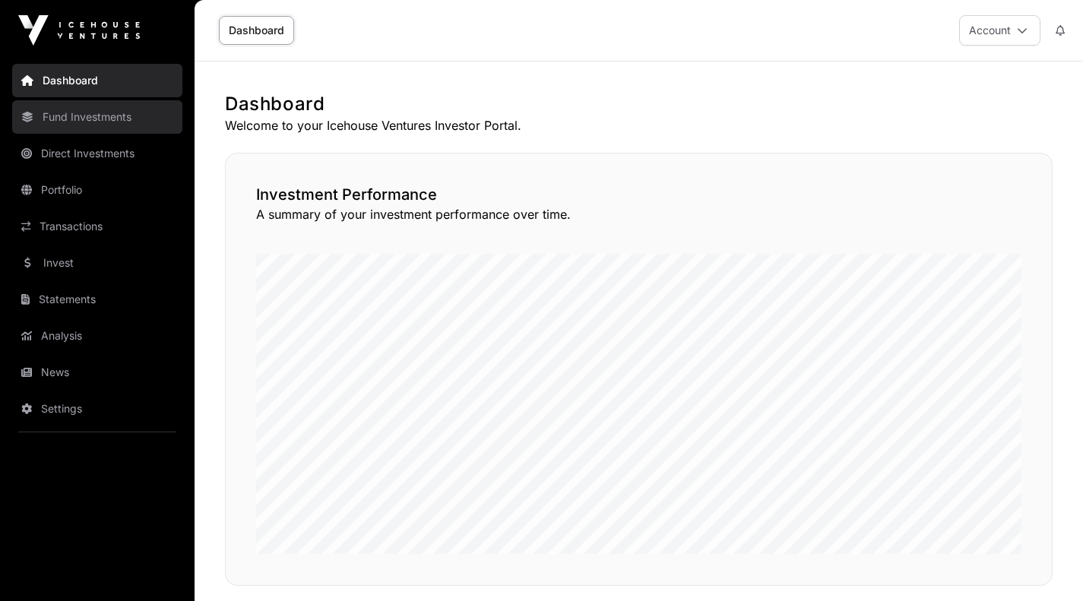
click at [103, 118] on link "Fund Investments" at bounding box center [97, 116] width 170 height 33
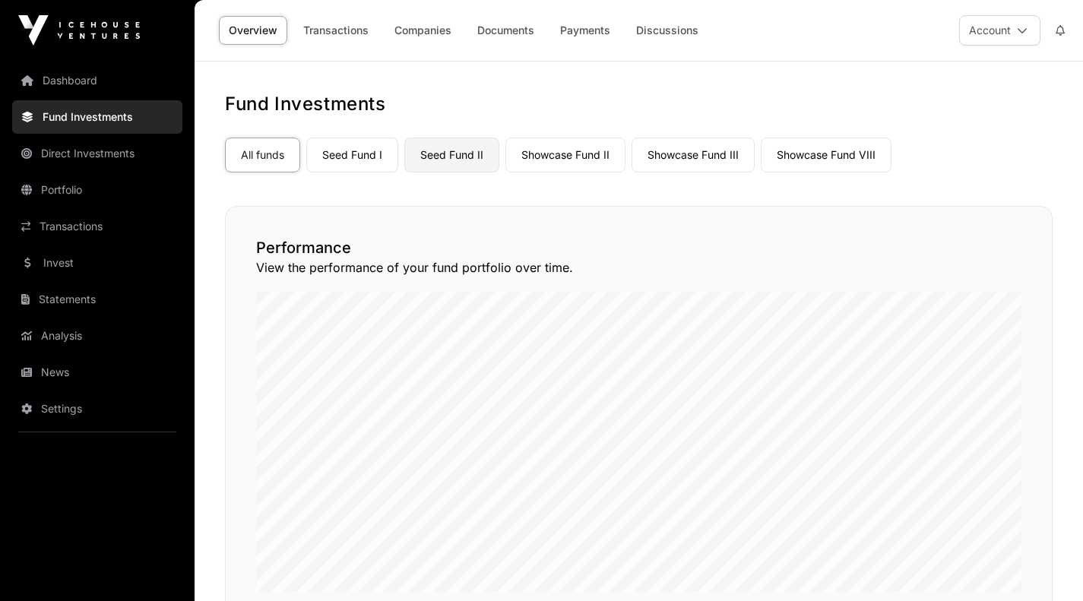
click at [451, 154] on link "Seed Fund II" at bounding box center [451, 155] width 95 height 35
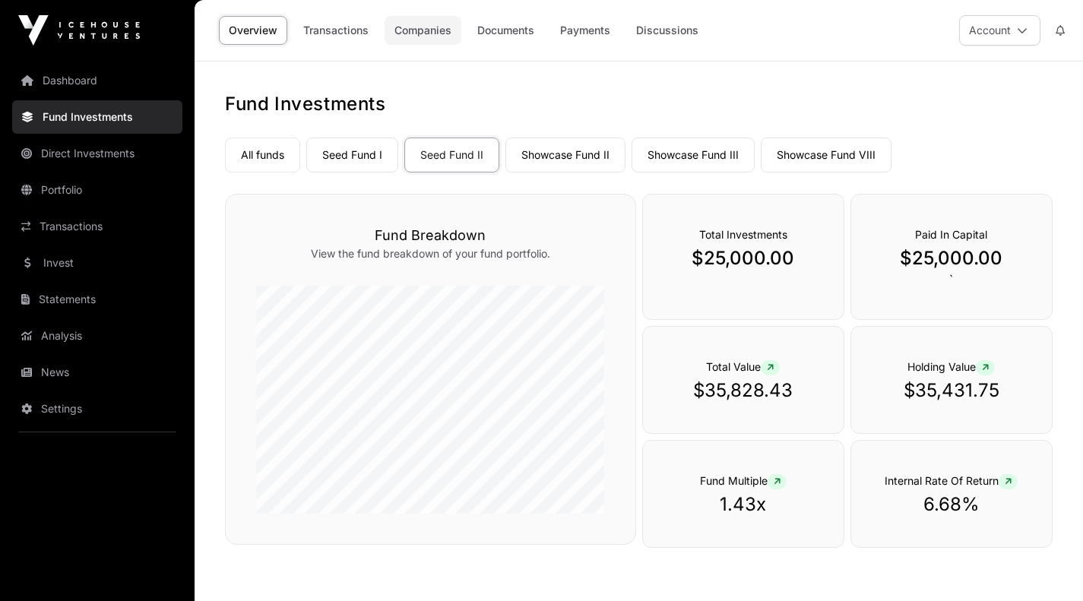
click at [426, 34] on link "Companies" at bounding box center [423, 30] width 77 height 29
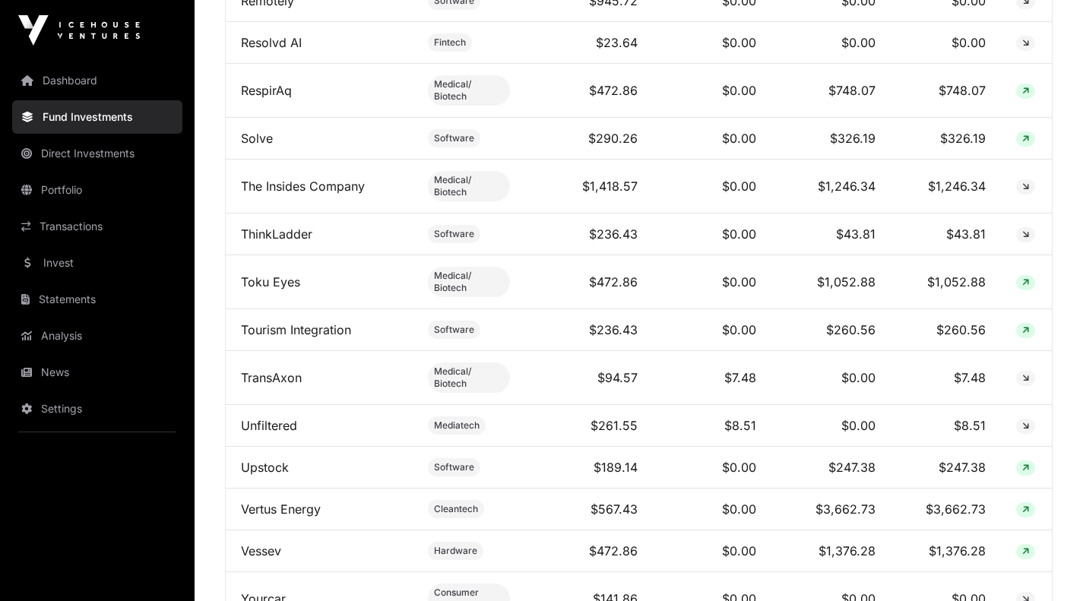
scroll to position [2214, 0]
click at [283, 369] on link "TransAxon" at bounding box center [271, 376] width 61 height 15
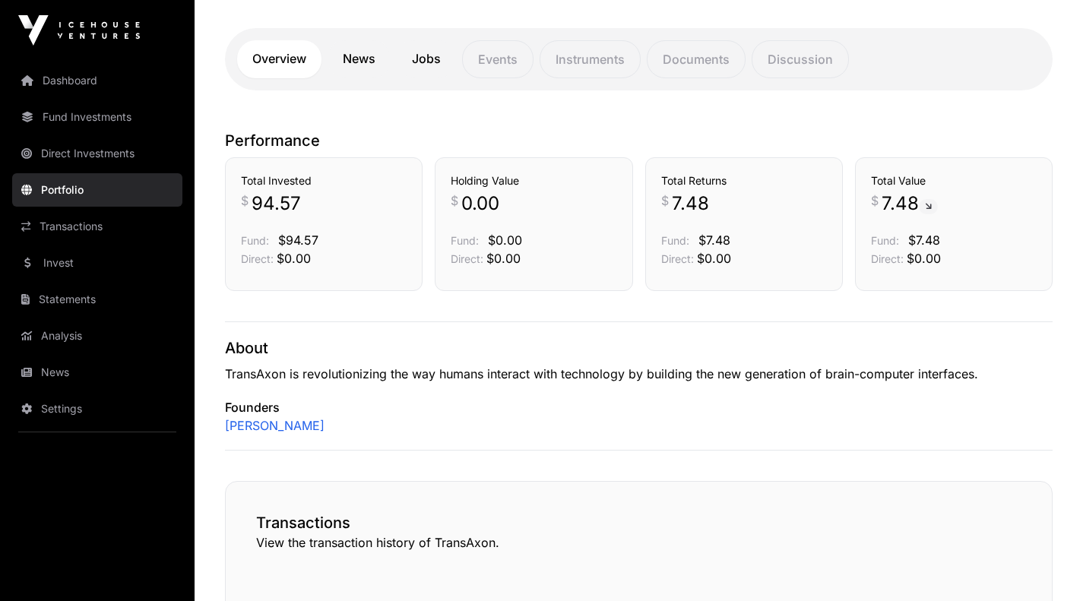
scroll to position [283, 0]
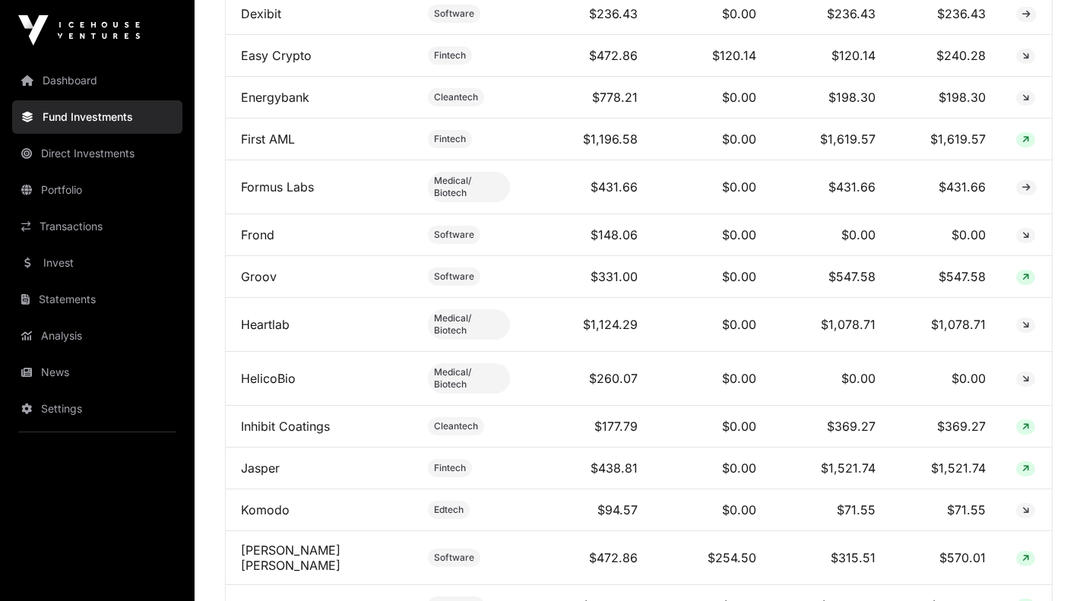
scroll to position [1172, 0]
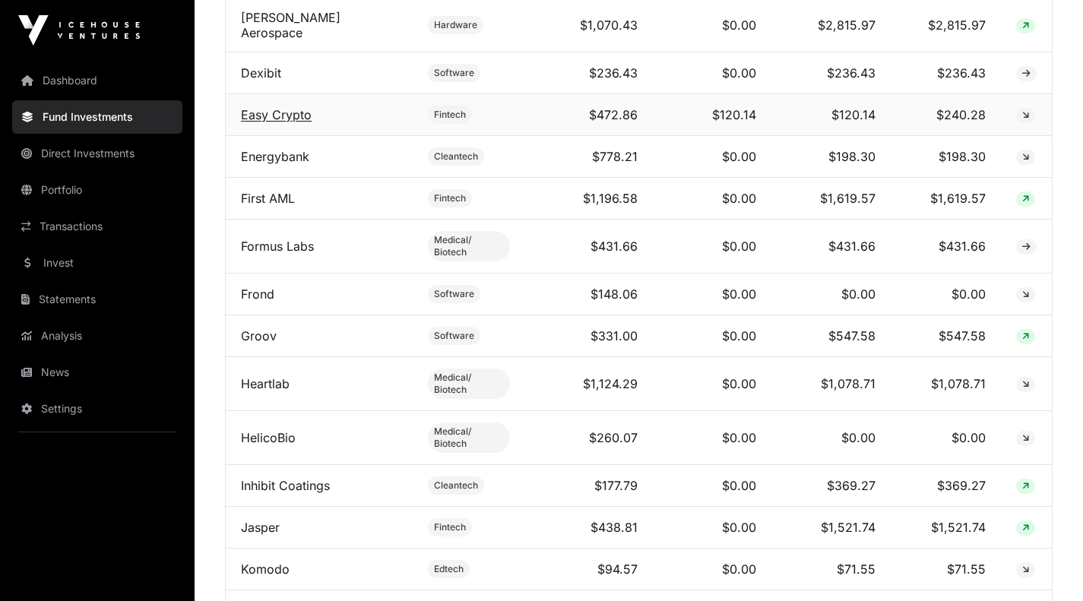
click at [274, 110] on link "Easy Crypto" at bounding box center [276, 114] width 71 height 15
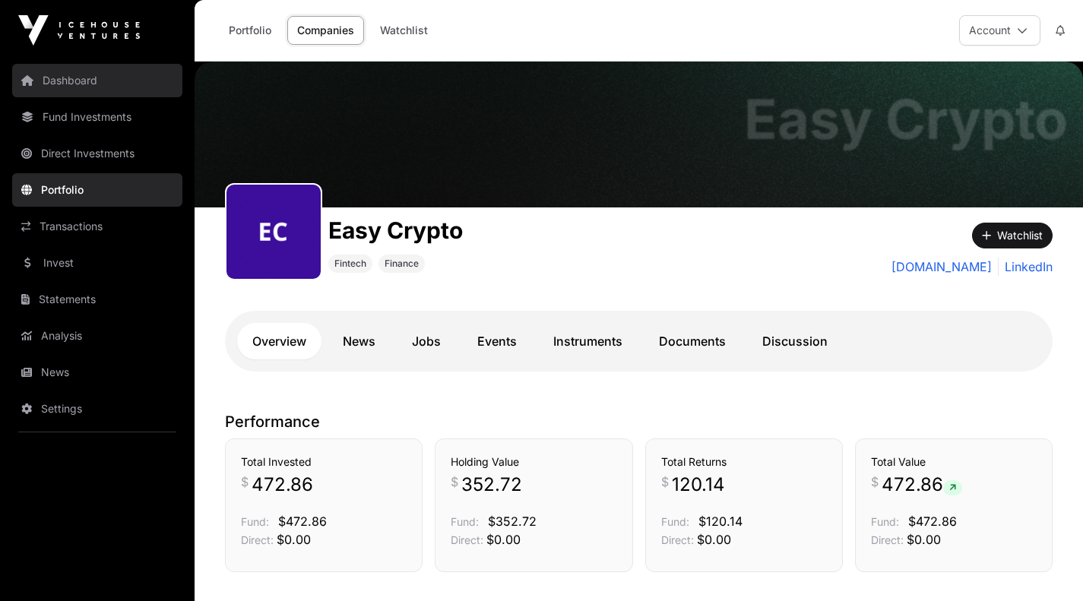
click at [71, 82] on link "Dashboard" at bounding box center [97, 80] width 170 height 33
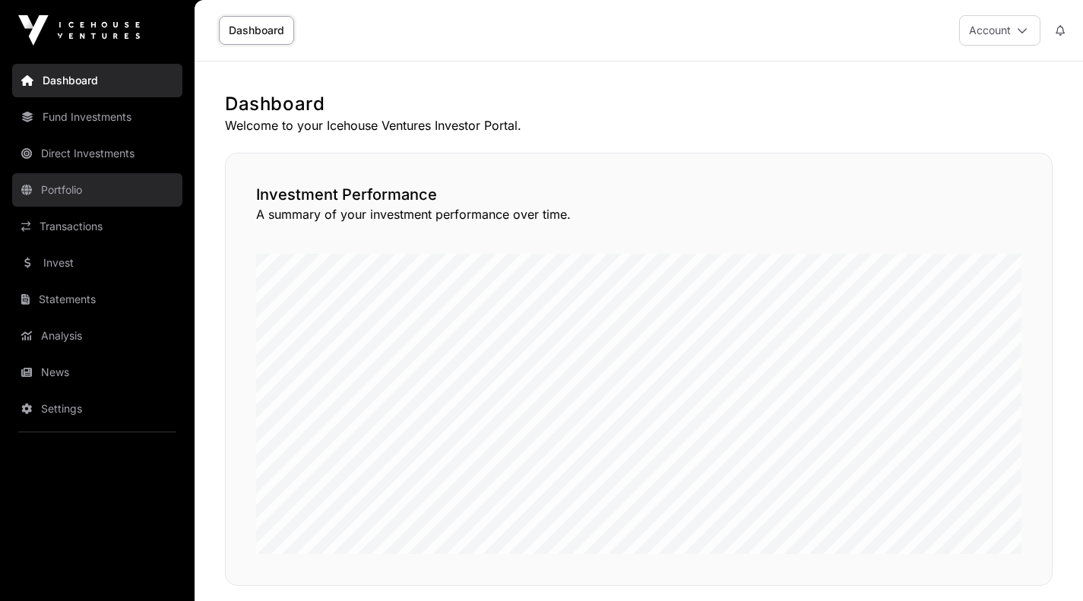
click at [58, 194] on link "Portfolio" at bounding box center [97, 189] width 170 height 33
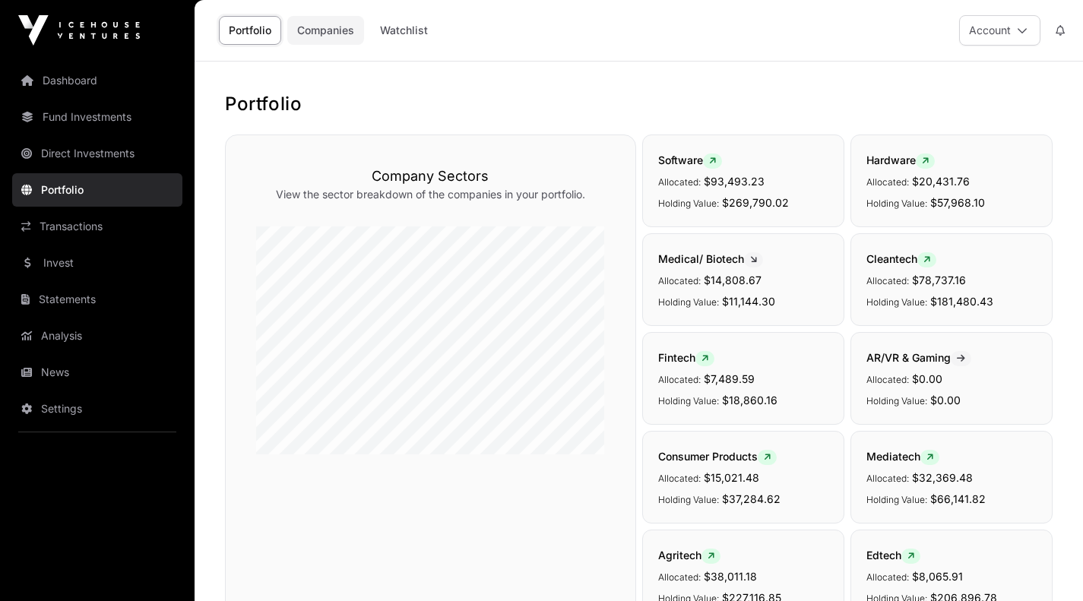
click at [316, 31] on link "Companies" at bounding box center [325, 30] width 77 height 29
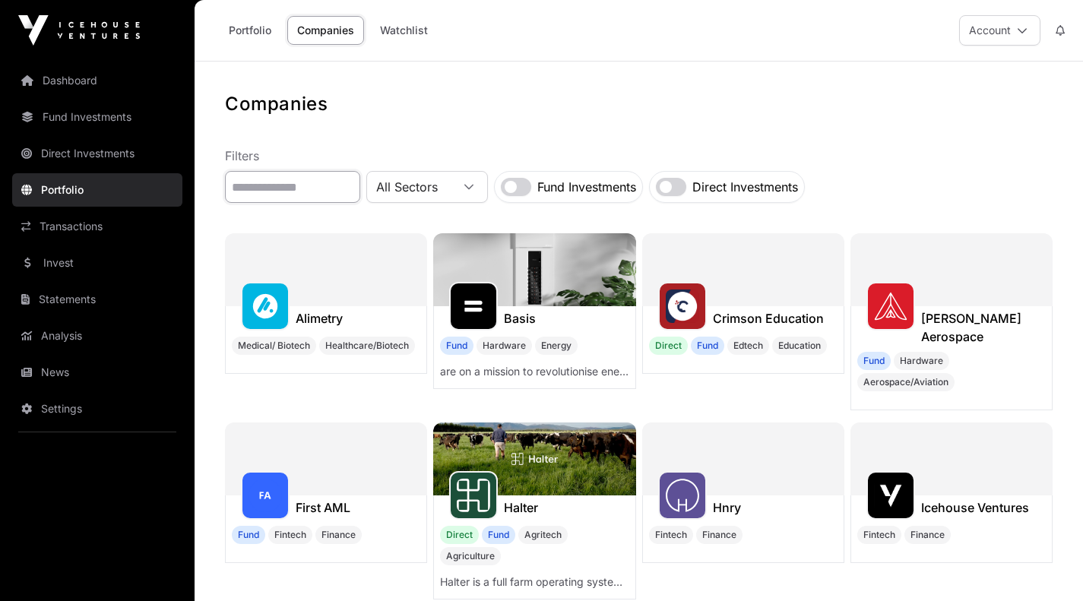
click at [296, 193] on input "text" at bounding box center [292, 187] width 135 height 32
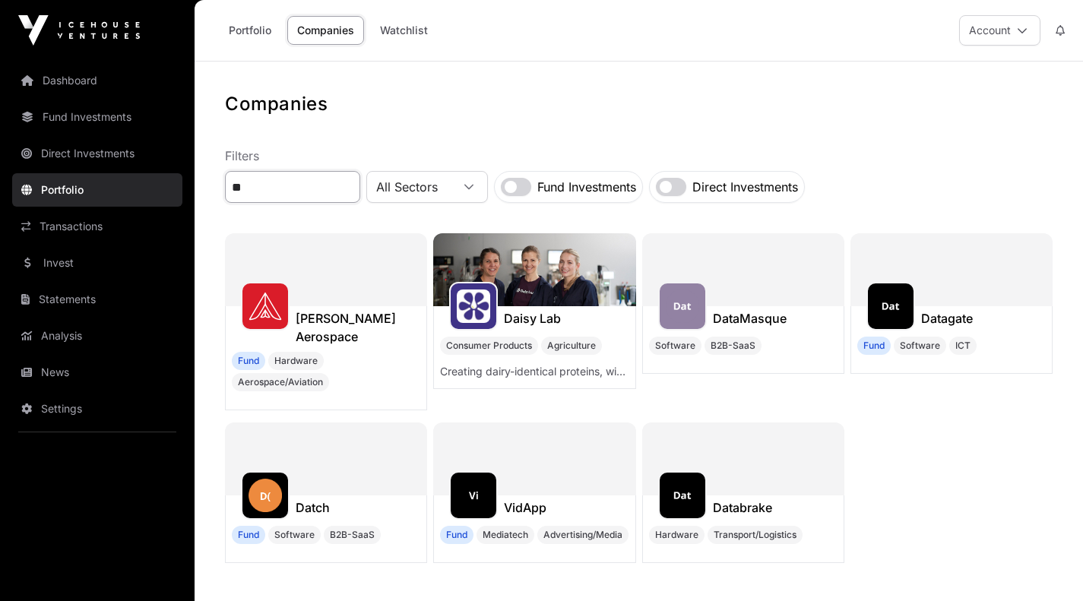
type input "*"
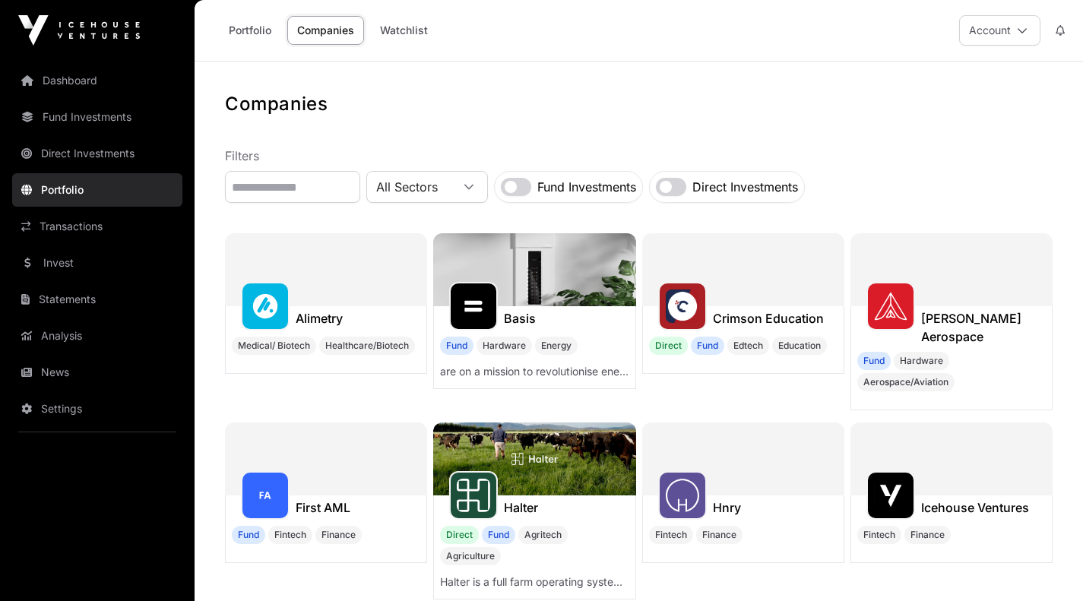
click at [970, 291] on div at bounding box center [951, 269] width 202 height 73
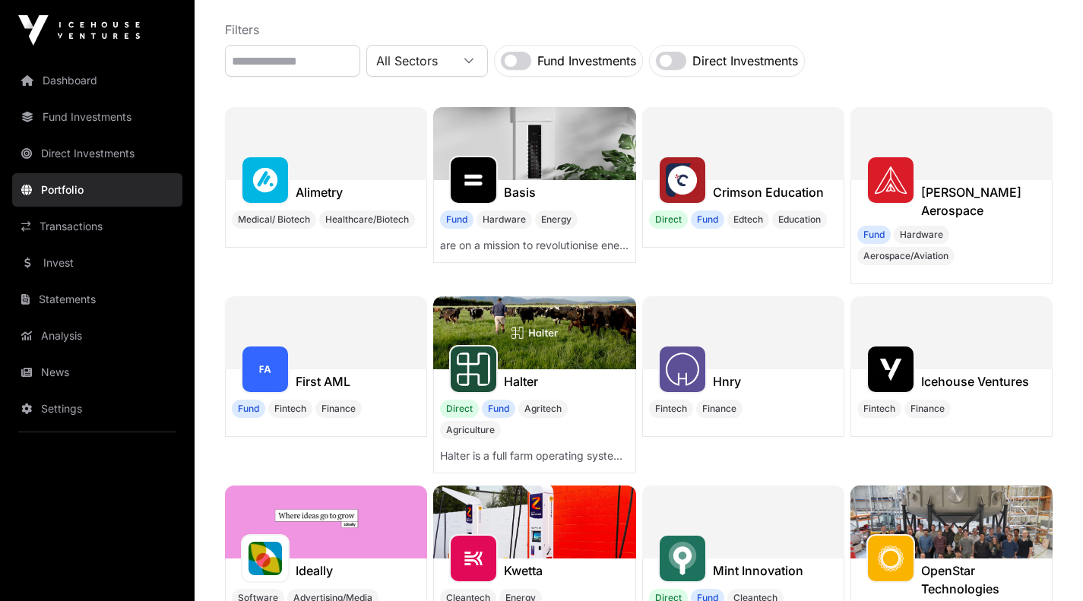
scroll to position [127, 0]
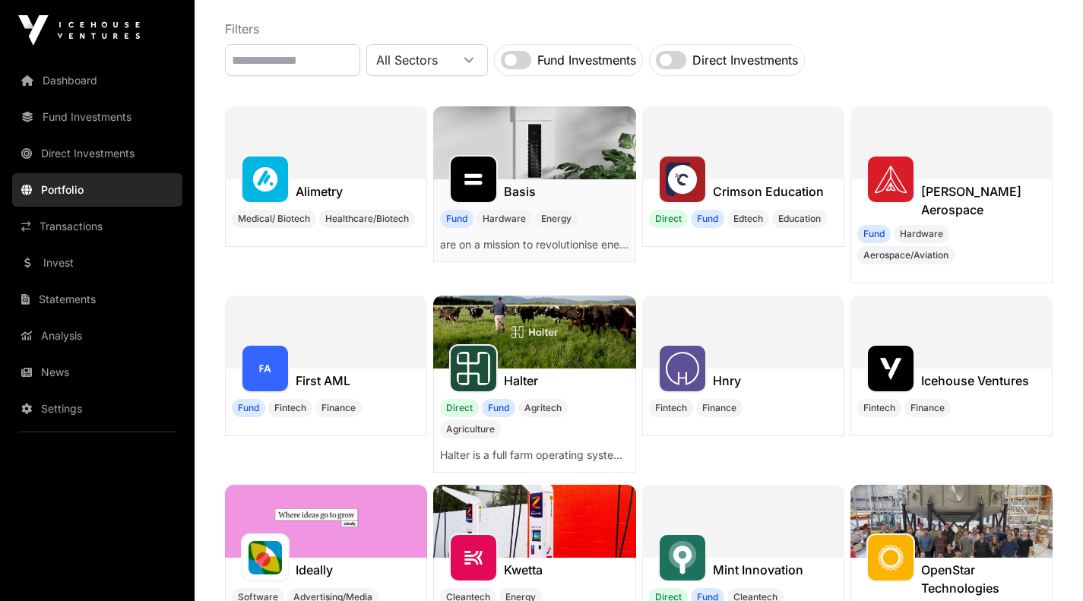
click at [517, 179] on div "Basis" at bounding box center [520, 191] width 32 height 24
click at [474, 179] on img at bounding box center [473, 179] width 33 height 33
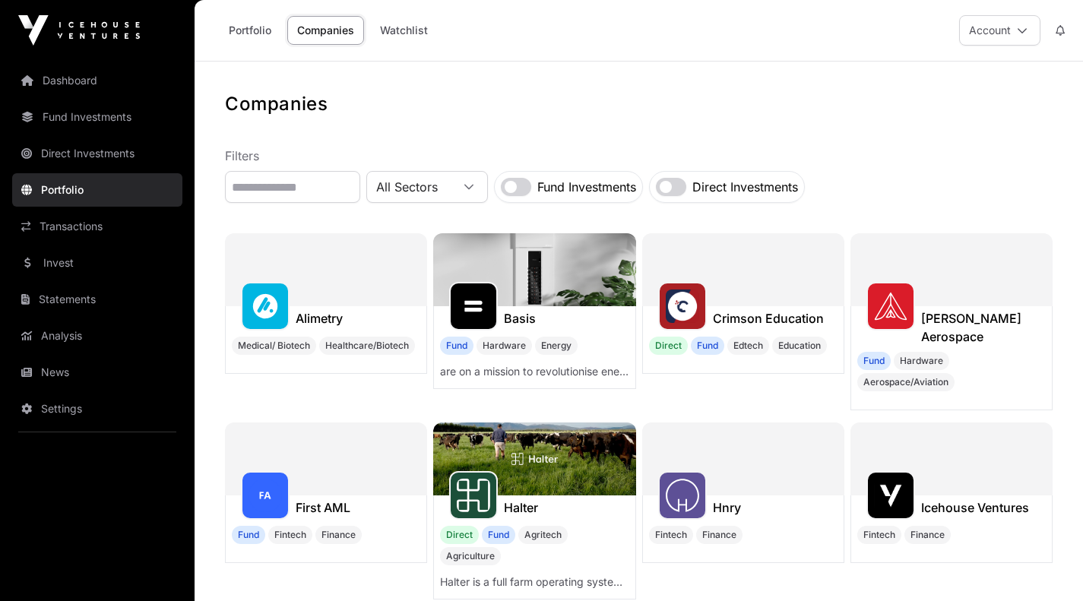
click at [565, 451] on img at bounding box center [534, 459] width 202 height 73
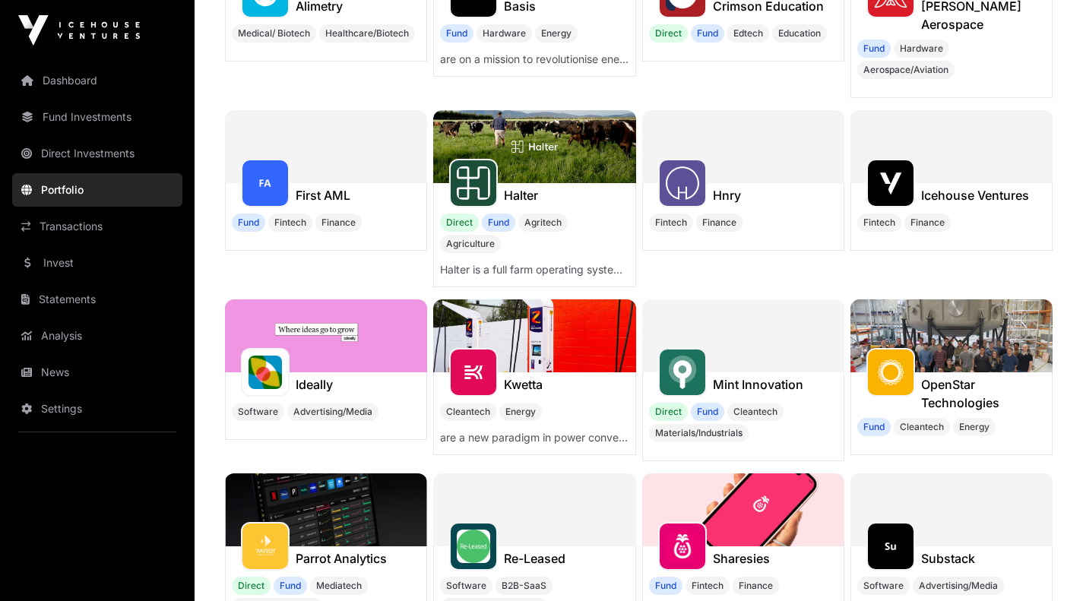
scroll to position [314, 0]
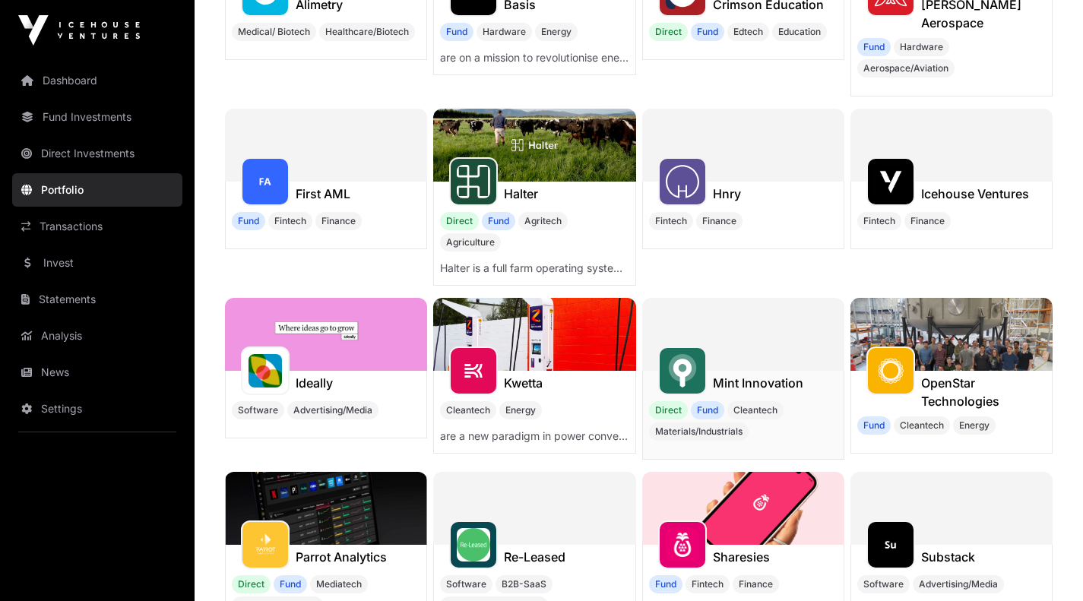
click at [749, 374] on h1 "Mint Innovation" at bounding box center [758, 383] width 90 height 18
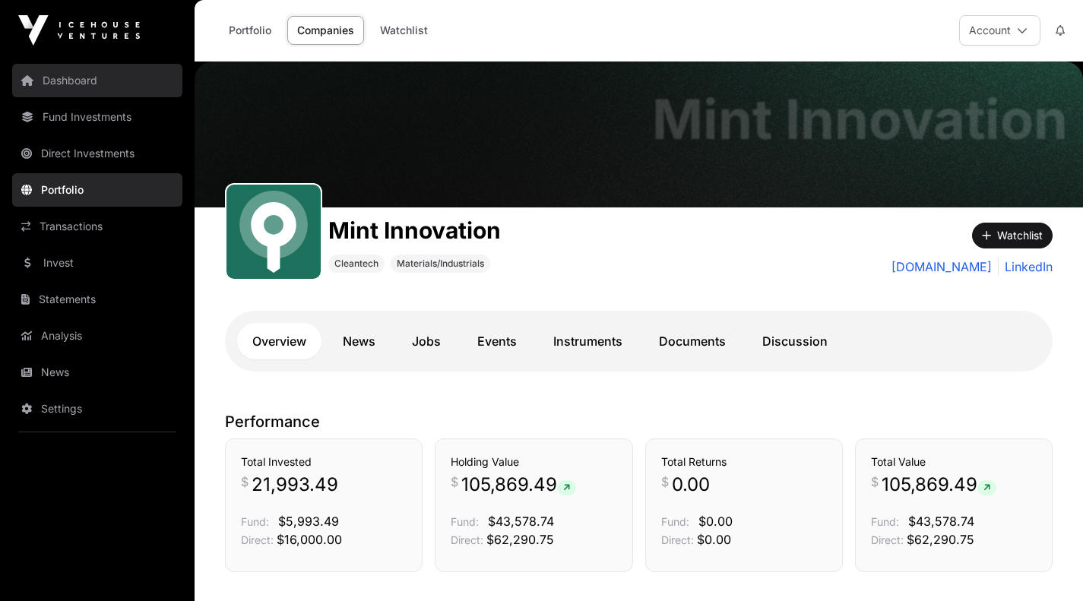
click at [56, 81] on link "Dashboard" at bounding box center [97, 80] width 170 height 33
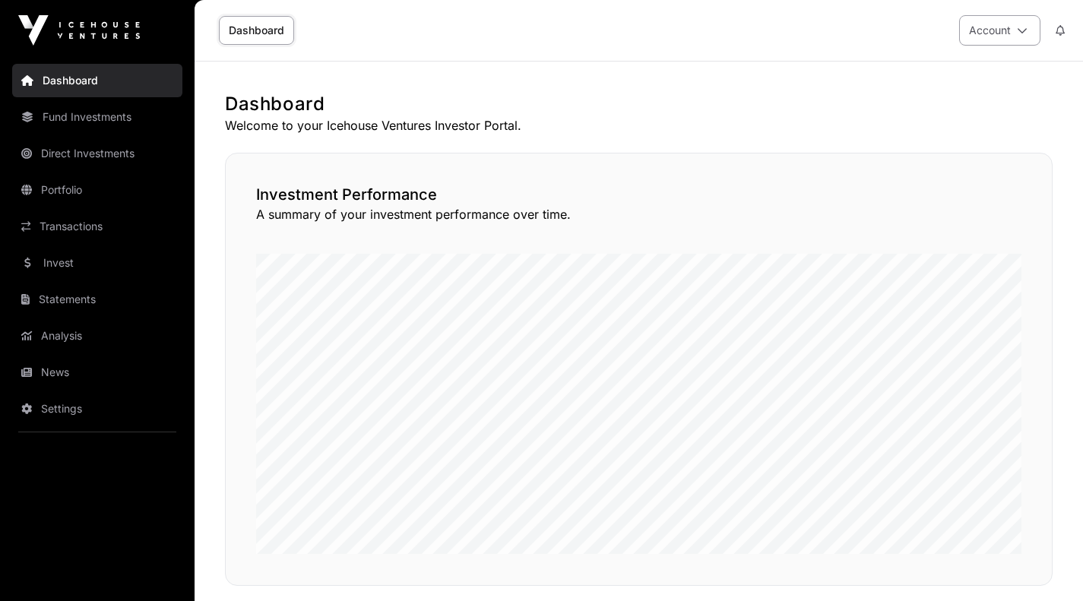
click at [1024, 35] on icon at bounding box center [1022, 30] width 11 height 11
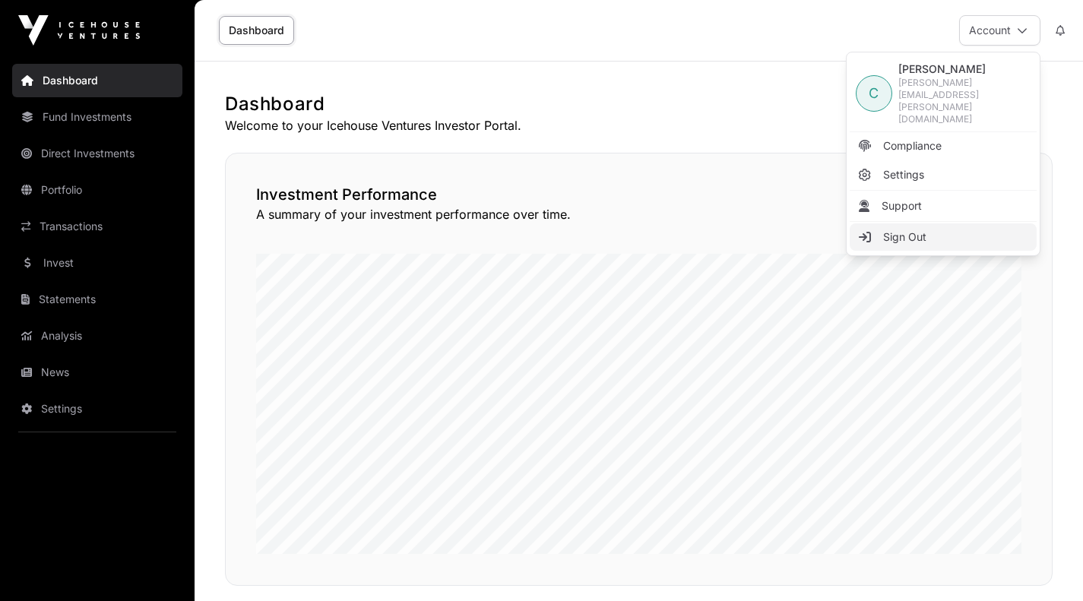
click at [885, 230] on span "Sign Out" at bounding box center [904, 237] width 43 height 15
